Goal: Task Accomplishment & Management: Use online tool/utility

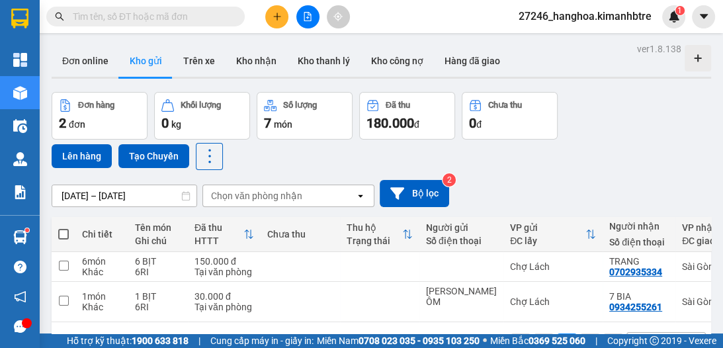
scroll to position [61, 0]
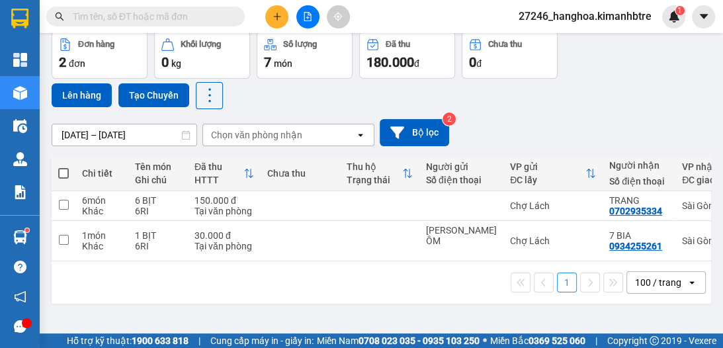
click at [62, 173] on span at bounding box center [63, 173] width 11 height 11
click at [63, 167] on input "checkbox" at bounding box center [63, 167] width 0 height 0
checkbox input "true"
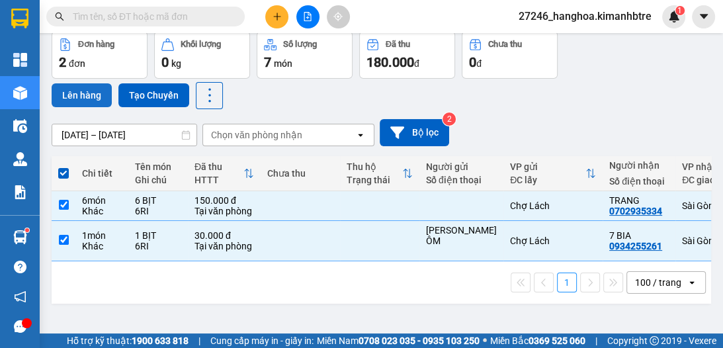
click at [81, 93] on button "Lên hàng" at bounding box center [82, 95] width 60 height 24
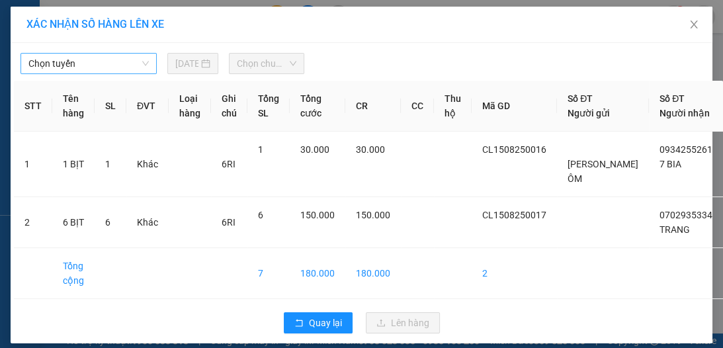
click at [75, 55] on span "Chọn tuyến" at bounding box center [88, 64] width 120 height 20
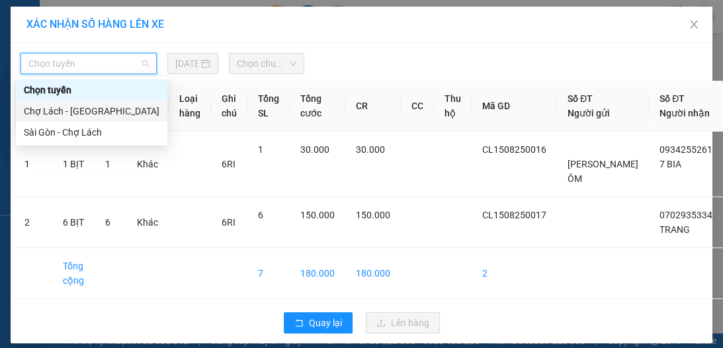
click at [85, 116] on div "Chợ Lách - [GEOGRAPHIC_DATA]" at bounding box center [92, 111] width 136 height 15
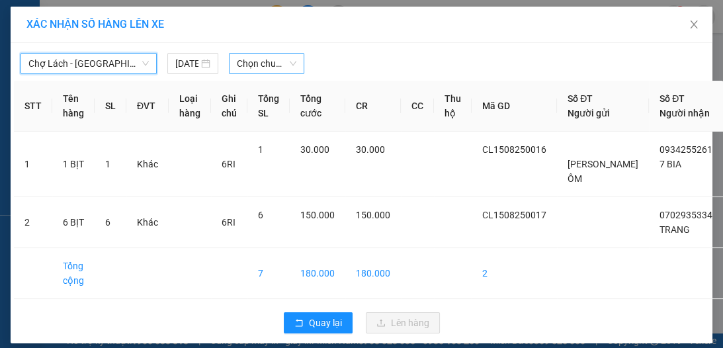
click at [271, 56] on span "Chọn chuyến" at bounding box center [267, 64] width 60 height 20
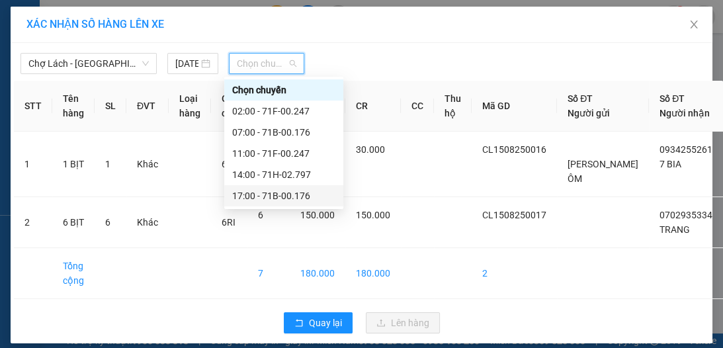
click at [277, 195] on div "17:00 - 71B-00.176" at bounding box center [283, 196] width 103 height 15
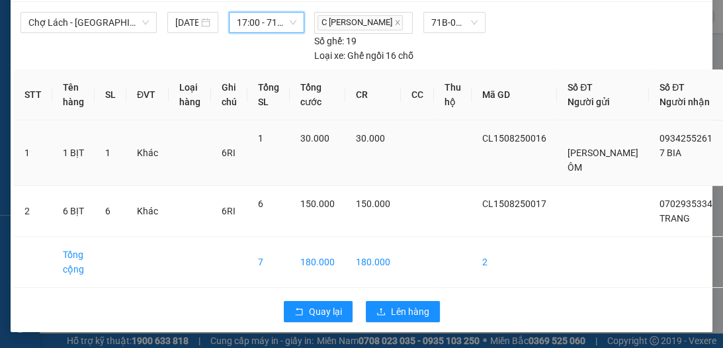
scroll to position [69, 0]
click at [405, 307] on span "Lên hàng" at bounding box center [410, 311] width 38 height 15
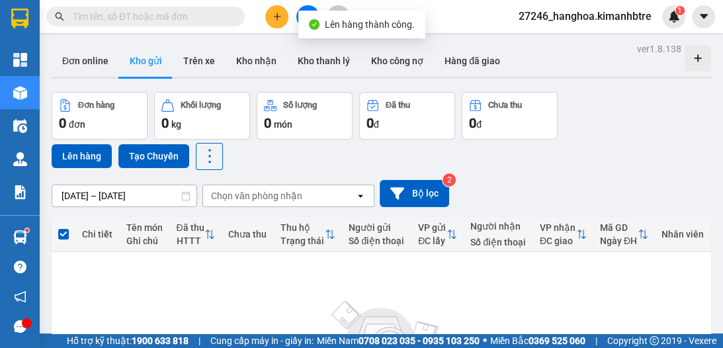
click at [310, 9] on button at bounding box center [307, 16] width 23 height 23
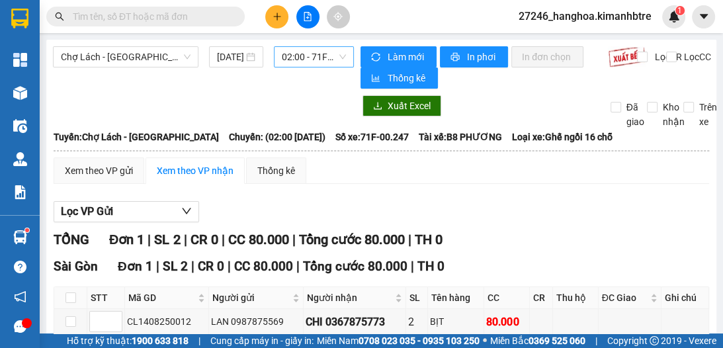
click at [312, 59] on span "02:00 - 71F-00.247" at bounding box center [314, 57] width 64 height 20
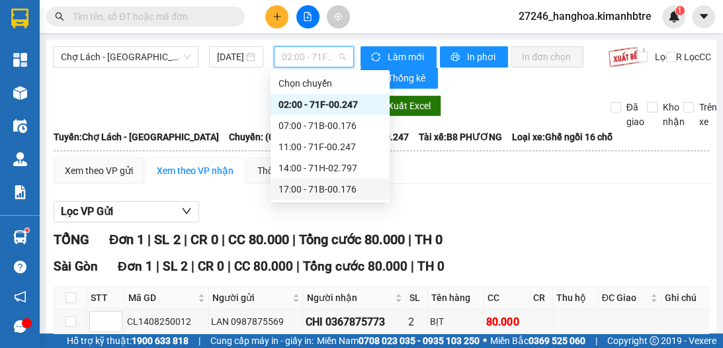
click at [319, 188] on div "17:00 - 71B-00.176" at bounding box center [329, 189] width 103 height 15
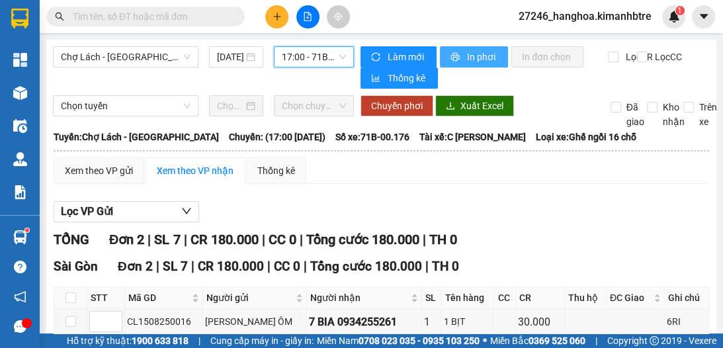
click at [472, 53] on span "In phơi" at bounding box center [482, 57] width 30 height 15
